Goal: Find specific page/section: Find specific page/section

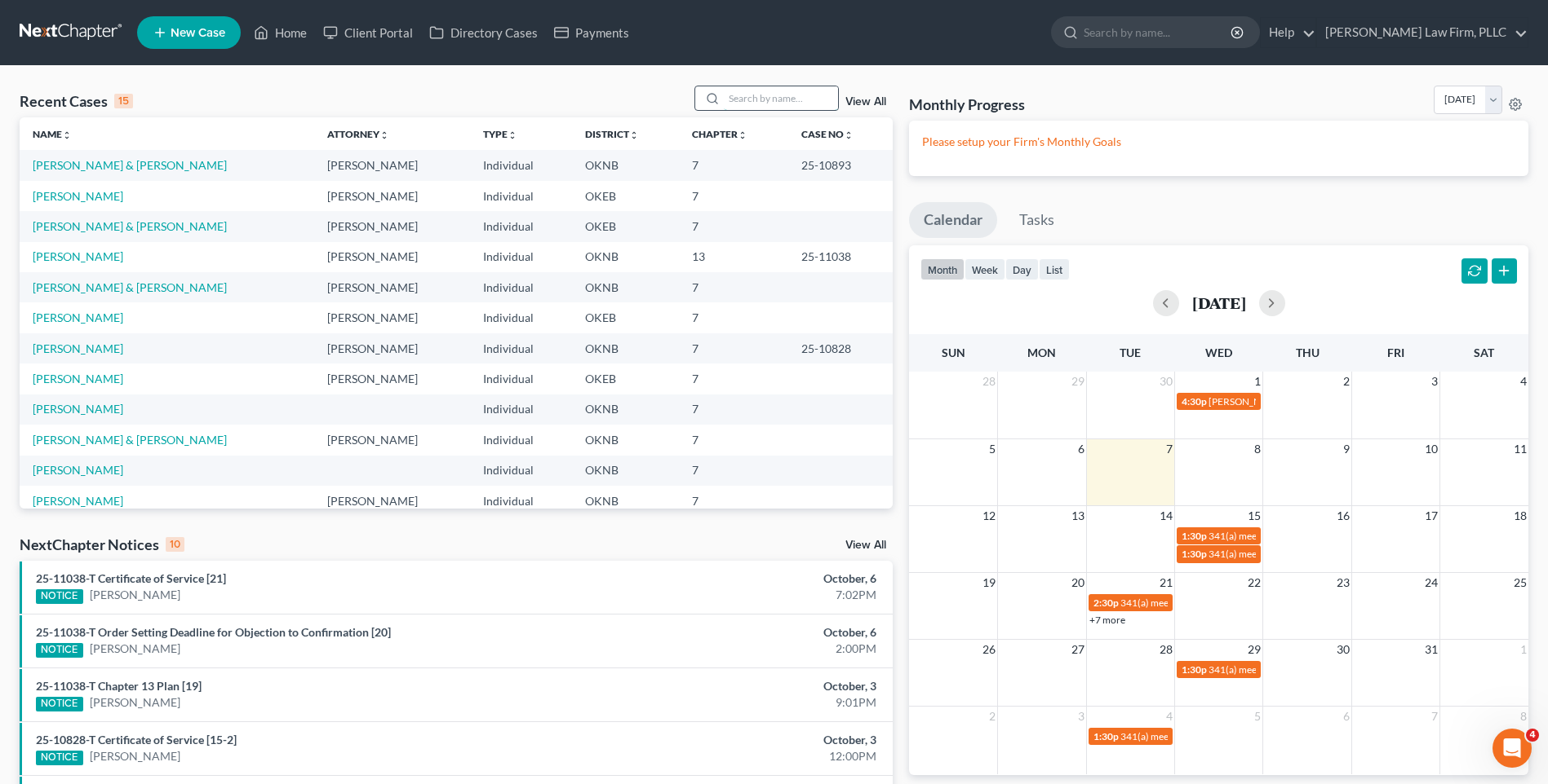
click at [768, 93] on input "search" at bounding box center [781, 98] width 114 height 24
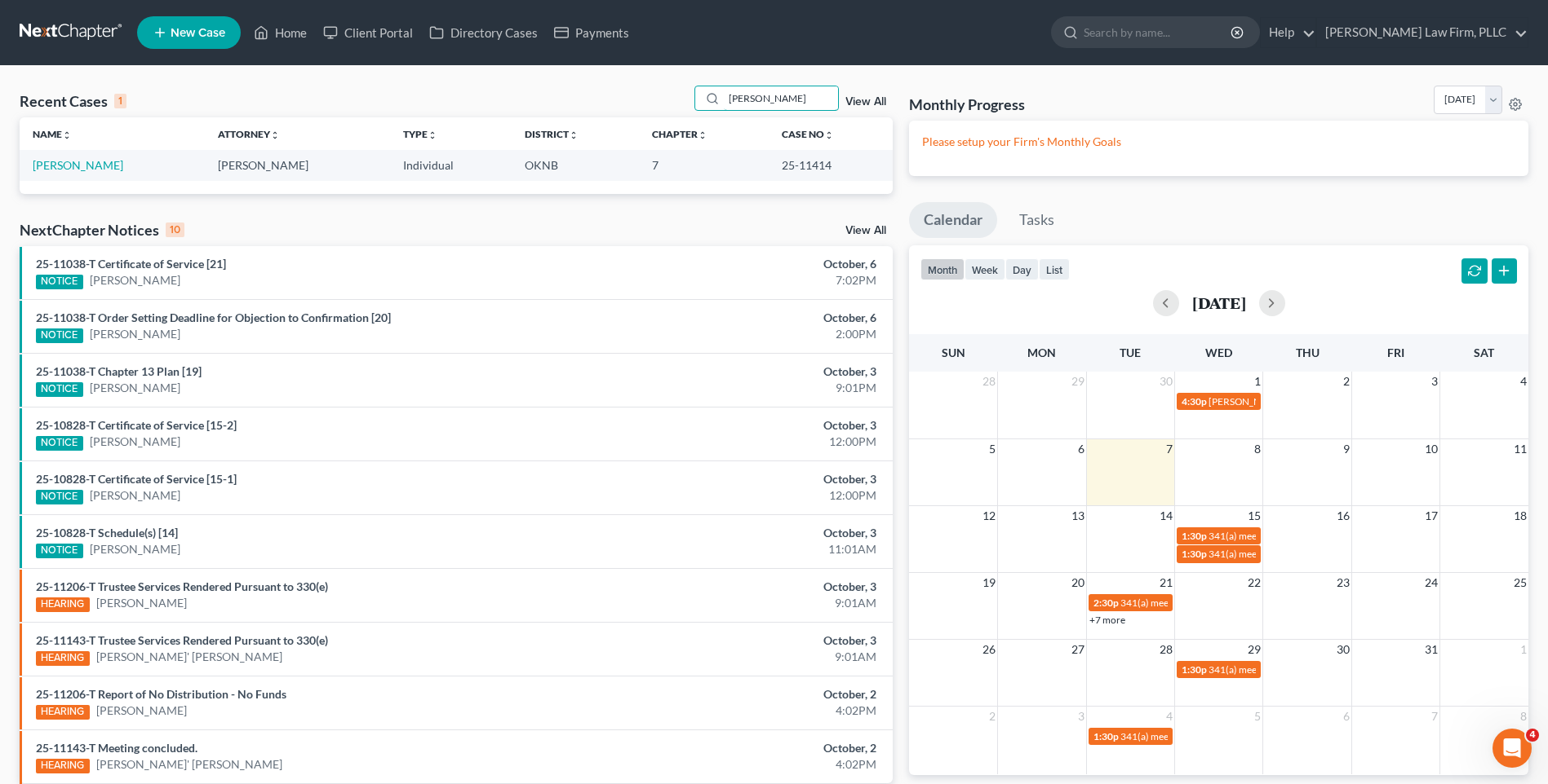
type input "[PERSON_NAME]"
drag, startPoint x: 824, startPoint y: 166, endPoint x: 760, endPoint y: 167, distance: 64.0
click at [768, 167] on td "25-11414" at bounding box center [830, 165] width 124 height 30
copy td "25-11414"
click at [68, 33] on link at bounding box center [72, 32] width 105 height 29
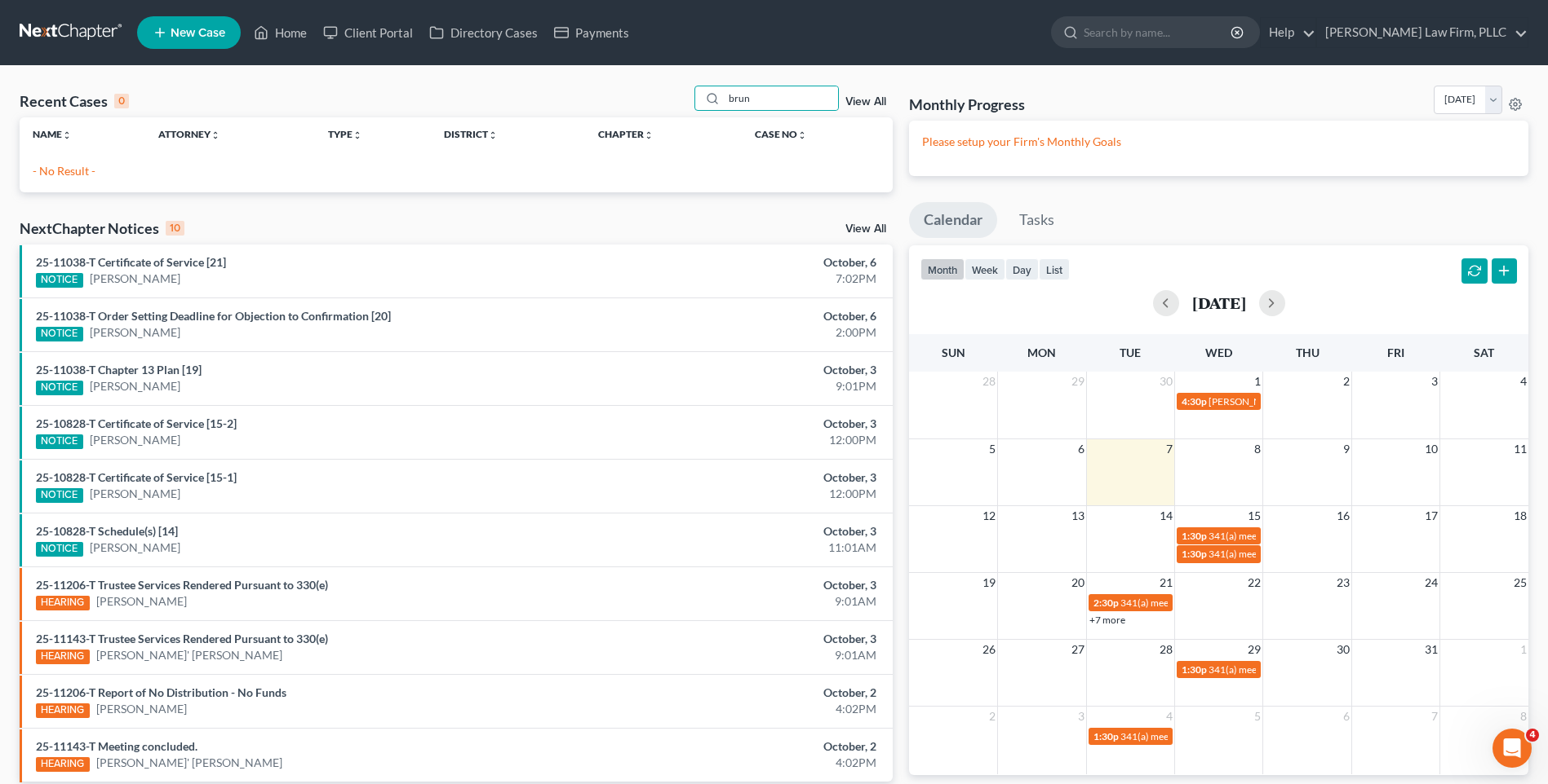
type input "brun"
